Goal: Information Seeking & Learning: Learn about a topic

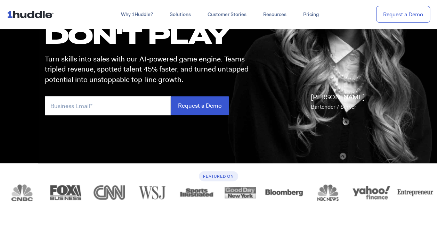
scroll to position [110, 0]
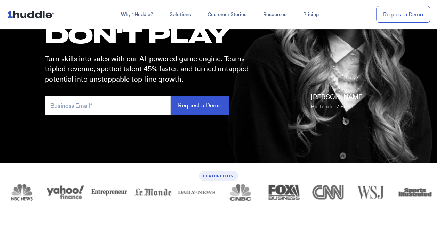
click at [425, 10] on link "Request a Demo" at bounding box center [403, 14] width 54 height 17
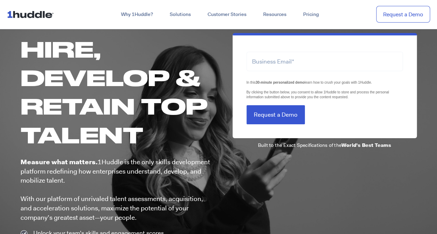
click at [21, 14] on img at bounding box center [32, 14] width 50 height 13
